Goal: Check status: Check status

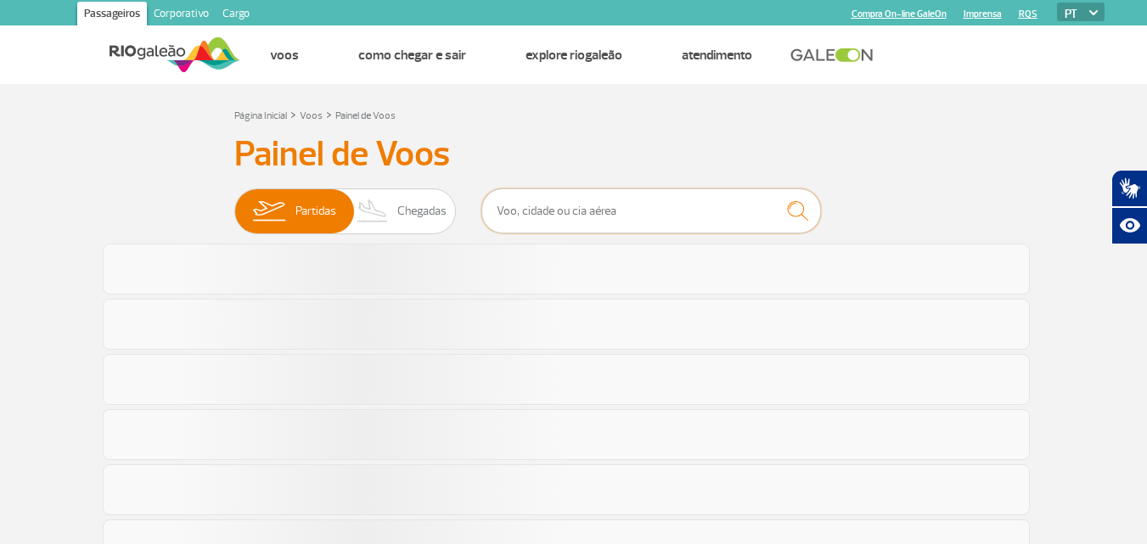
click at [574, 211] on input "text" at bounding box center [651, 210] width 340 height 45
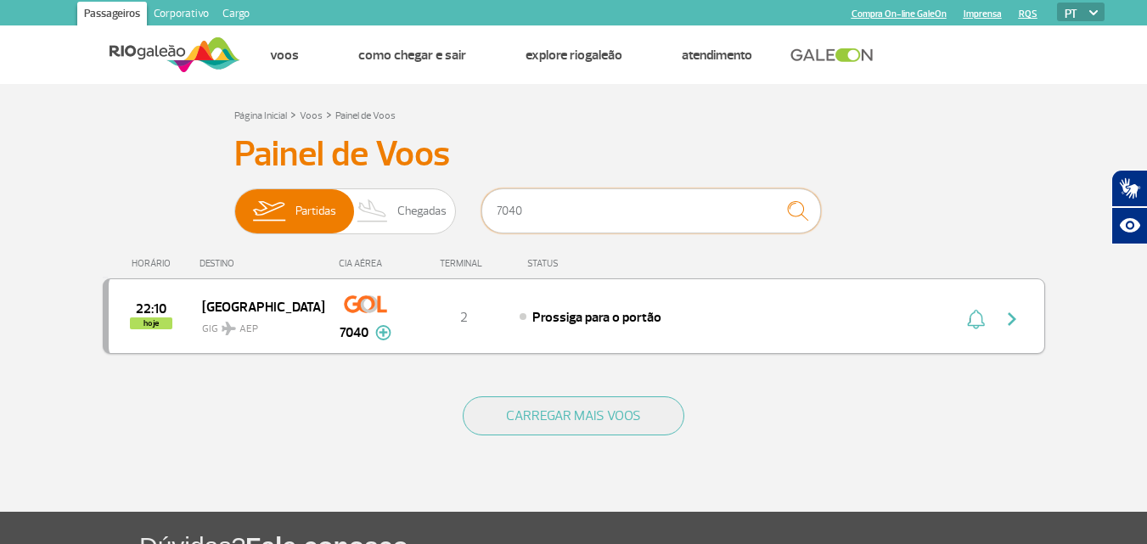
type input "7040"
click at [869, 324] on div "Prossiga para o portão" at bounding box center [706, 316] width 374 height 19
click at [1016, 324] on img "button" at bounding box center [1012, 319] width 20 height 20
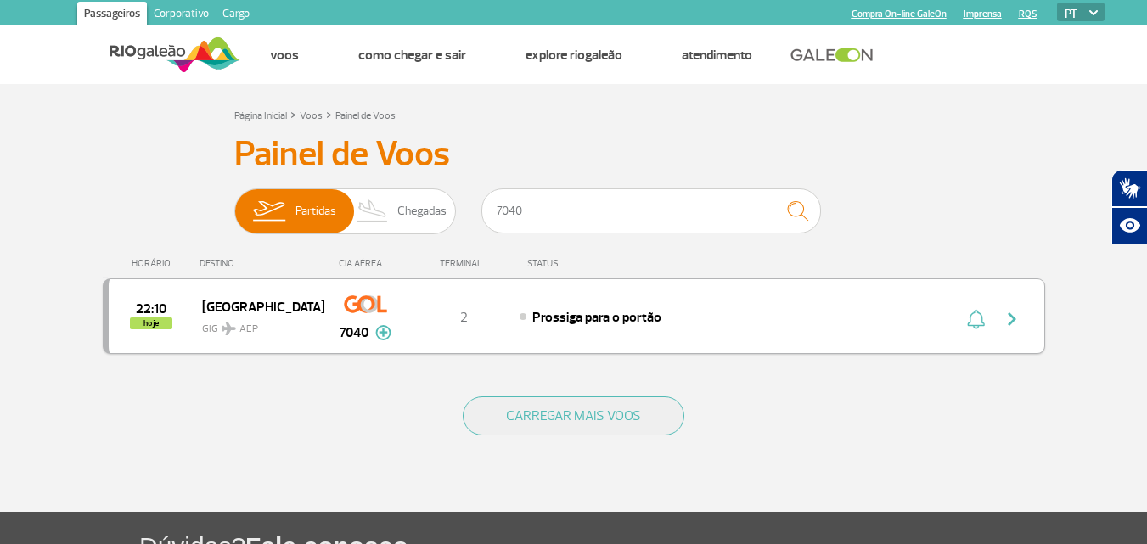
click at [1016, 324] on img "button" at bounding box center [1012, 319] width 20 height 20
click at [658, 302] on div "22:10 hoje [GEOGRAPHIC_DATA] GIG AEP 7040 2 Prossiga para o portão Parcerias: A…" at bounding box center [574, 316] width 942 height 76
click at [1008, 318] on img "button" at bounding box center [1012, 319] width 20 height 20
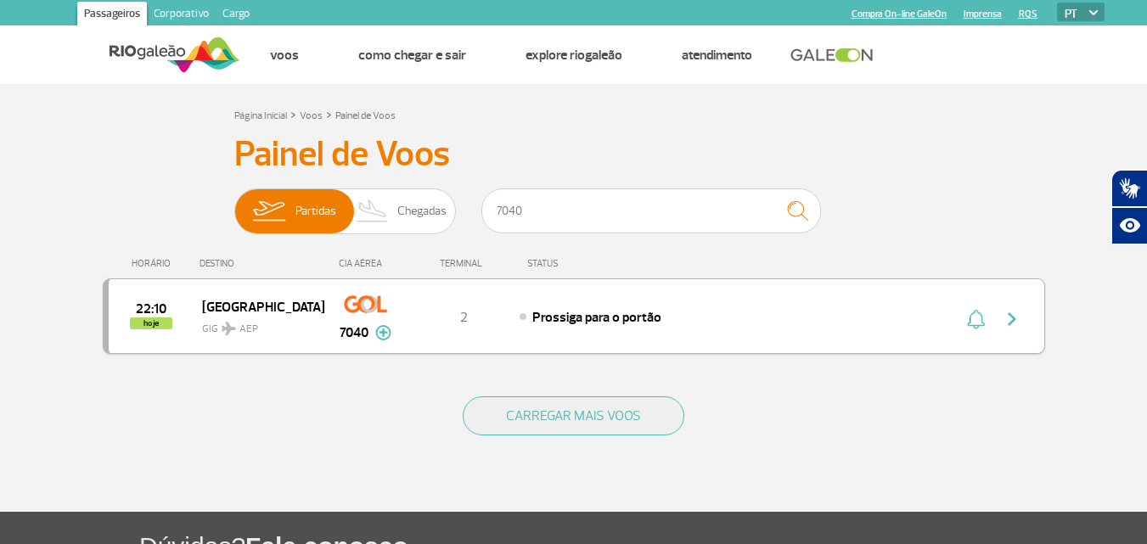
click at [1008, 318] on img "button" at bounding box center [1012, 319] width 20 height 20
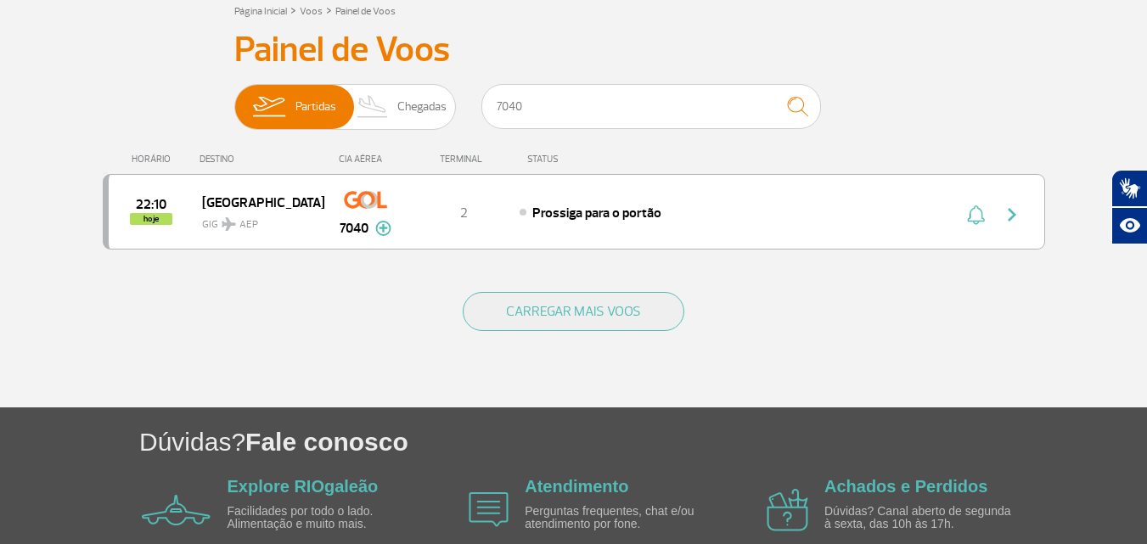
scroll to position [105, 0]
click at [1014, 219] on img "button" at bounding box center [1012, 214] width 20 height 20
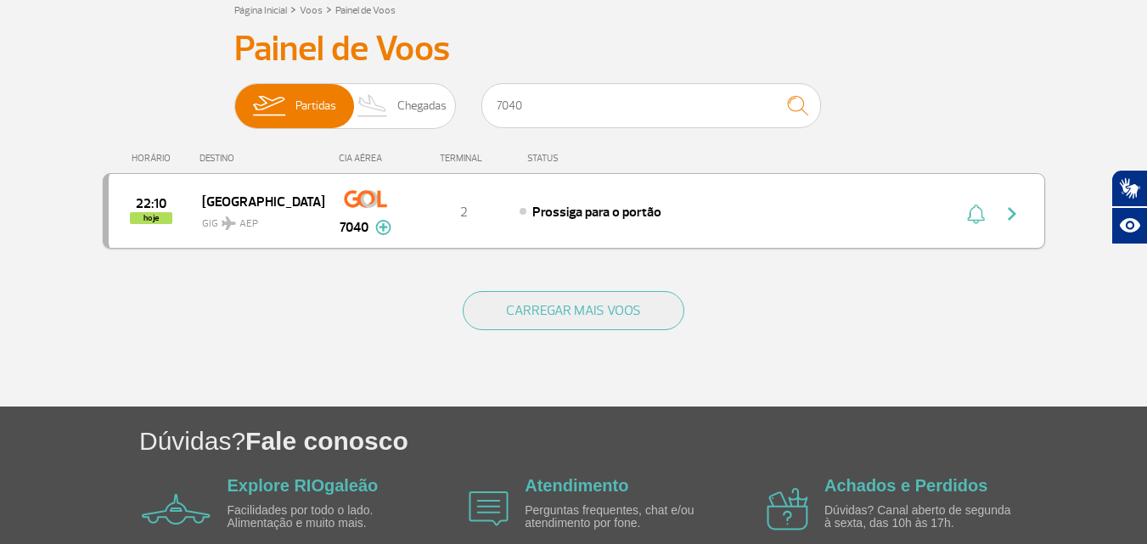
click at [576, 206] on span "Prossiga para o portão" at bounding box center [596, 212] width 129 height 17
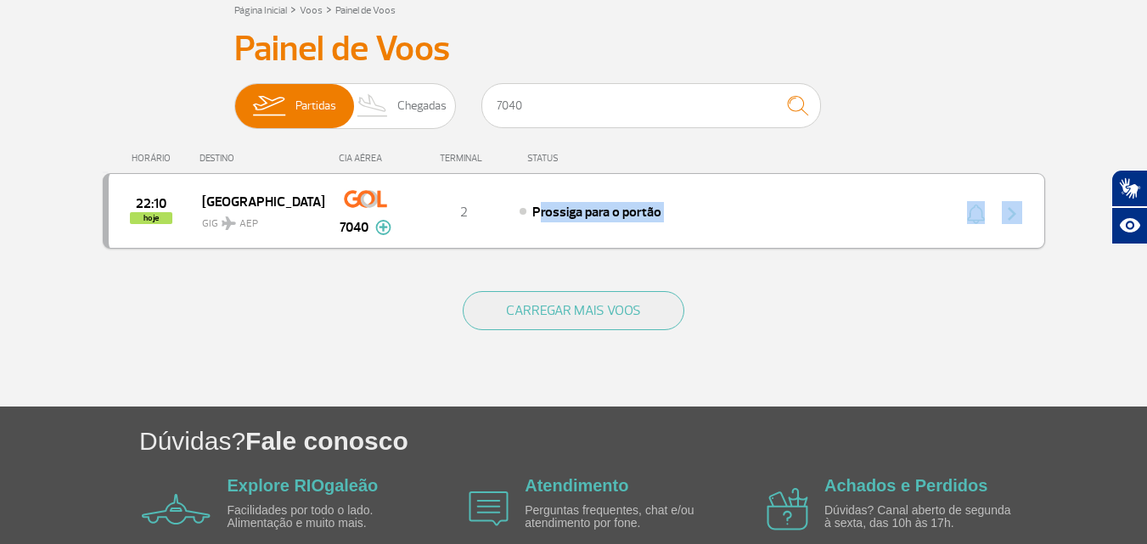
drag, startPoint x: 576, startPoint y: 206, endPoint x: 1007, endPoint y: 211, distance: 430.4
click at [1007, 211] on div "22:10 hoje [GEOGRAPHIC_DATA] GIG AEP 7040 2 Prossiga para o portão Parcerias: A…" at bounding box center [574, 211] width 942 height 76
click at [1007, 211] on img "button" at bounding box center [1012, 214] width 20 height 20
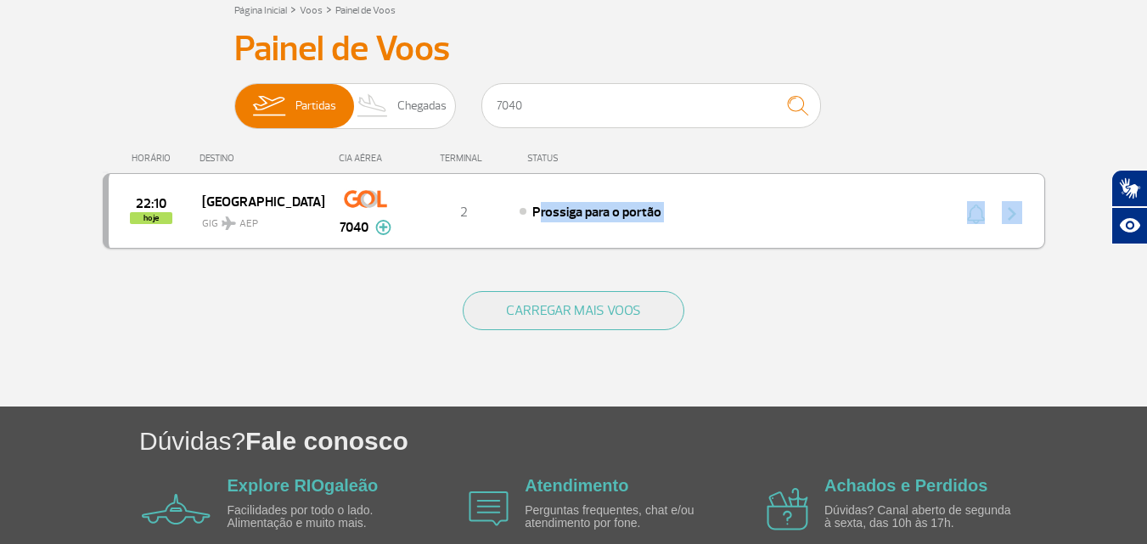
click at [1007, 211] on img "button" at bounding box center [1012, 214] width 20 height 20
click at [715, 354] on div "CARREGAR MAIS VOOS" at bounding box center [574, 338] width 942 height 137
click at [1015, 211] on img "button" at bounding box center [1012, 214] width 20 height 20
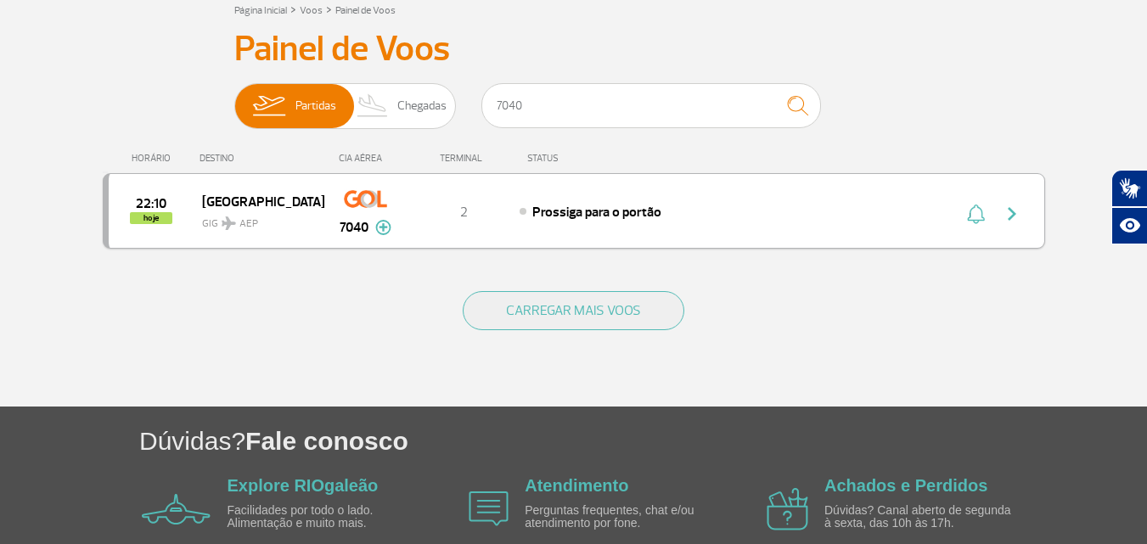
click at [859, 216] on div "Prossiga para o portão" at bounding box center [706, 211] width 374 height 19
click at [1016, 206] on img "button" at bounding box center [1012, 214] width 20 height 20
